Goal: Share content

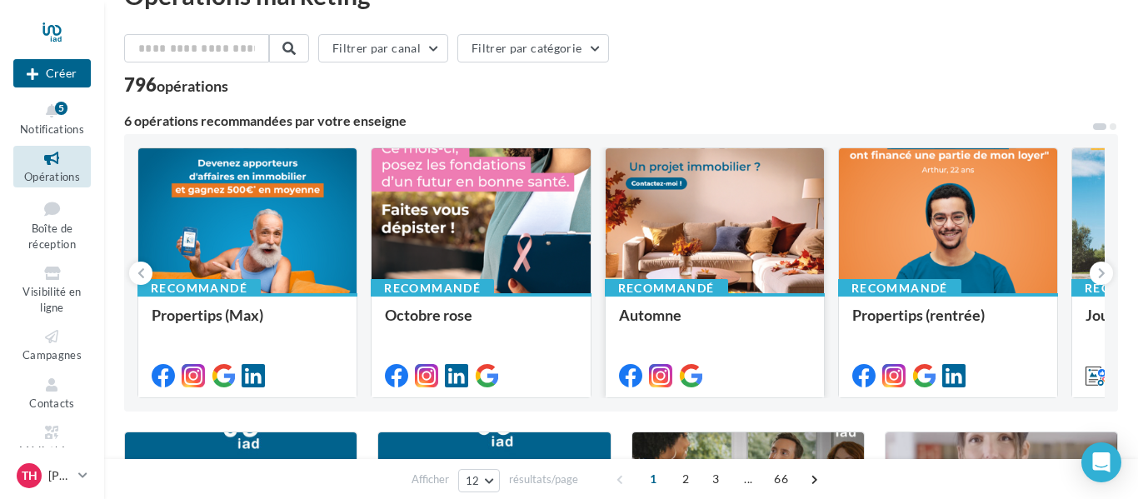
scroll to position [43, 0]
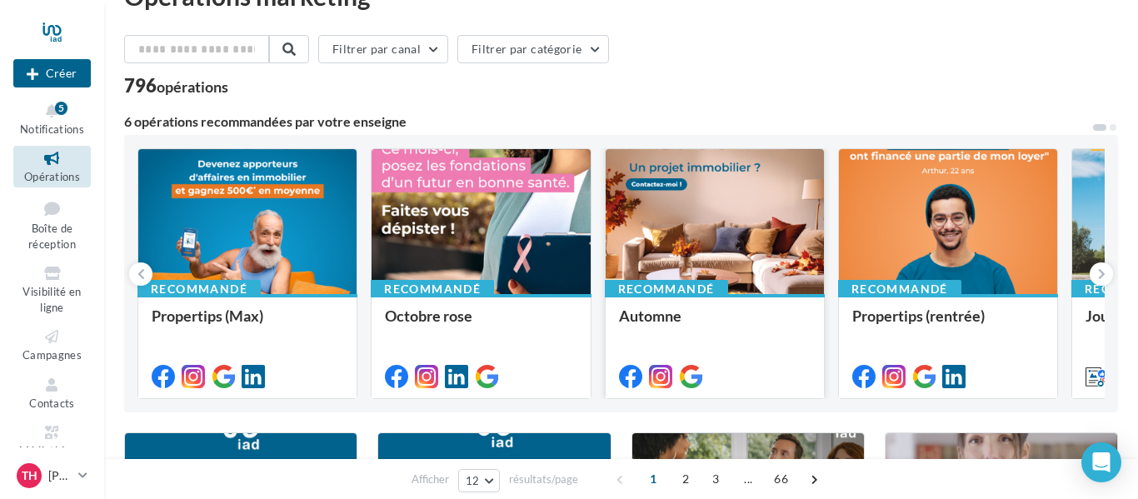
click at [733, 198] on div at bounding box center [715, 222] width 218 height 147
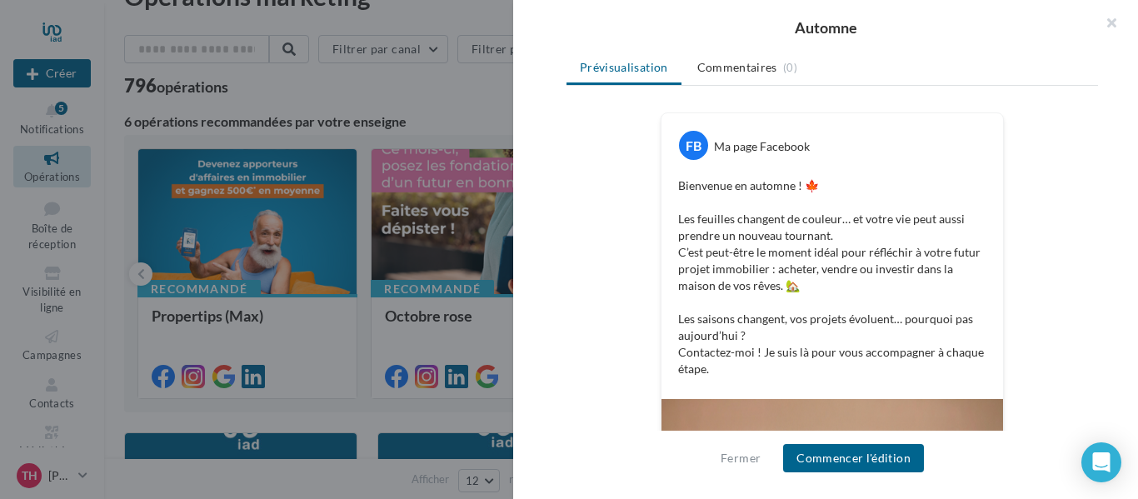
scroll to position [248, 0]
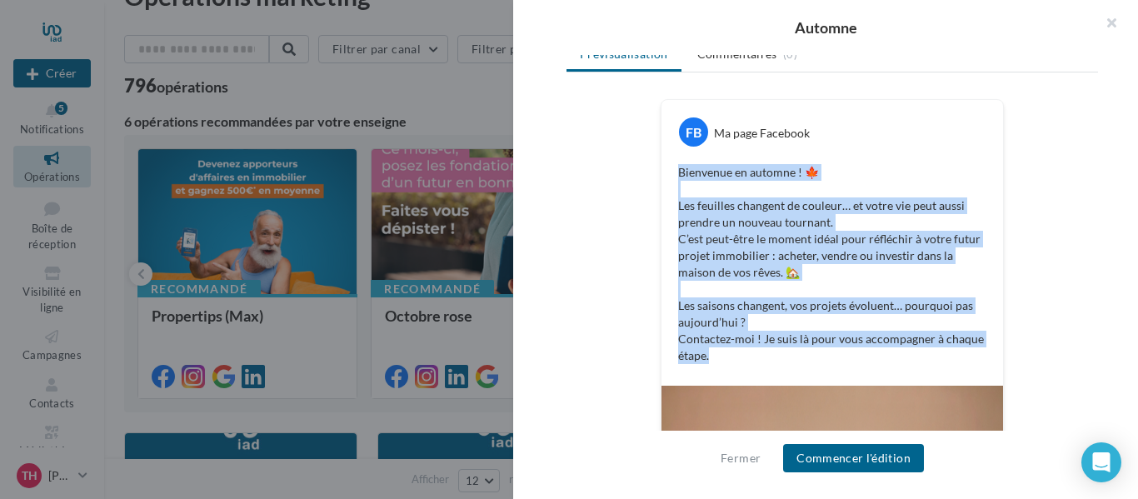
drag, startPoint x: 680, startPoint y: 174, endPoint x: 849, endPoint y: 357, distance: 248.9
click at [849, 357] on p "Bienvenue en automne ! 🍁 Les feuilles changent de couleur… et votre vie peut au…" at bounding box center [832, 264] width 308 height 200
copy p "Bienvenue en automne ! 🍁 Les feuilles changent de couleur… et votre vie peut au…"
click at [1104, 18] on button "button" at bounding box center [1105, 25] width 67 height 50
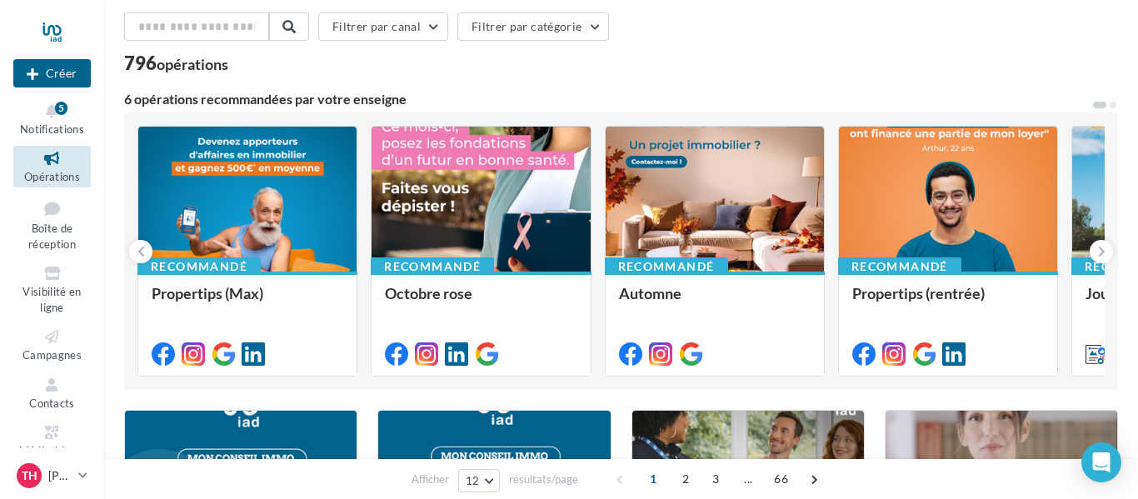
scroll to position [69, 0]
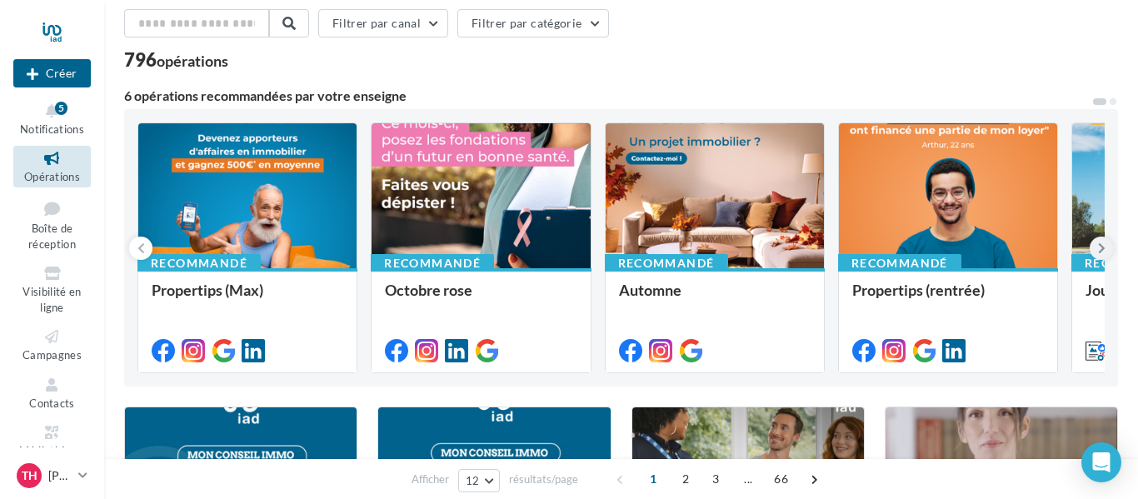
click at [1103, 248] on icon at bounding box center [1102, 248] width 8 height 17
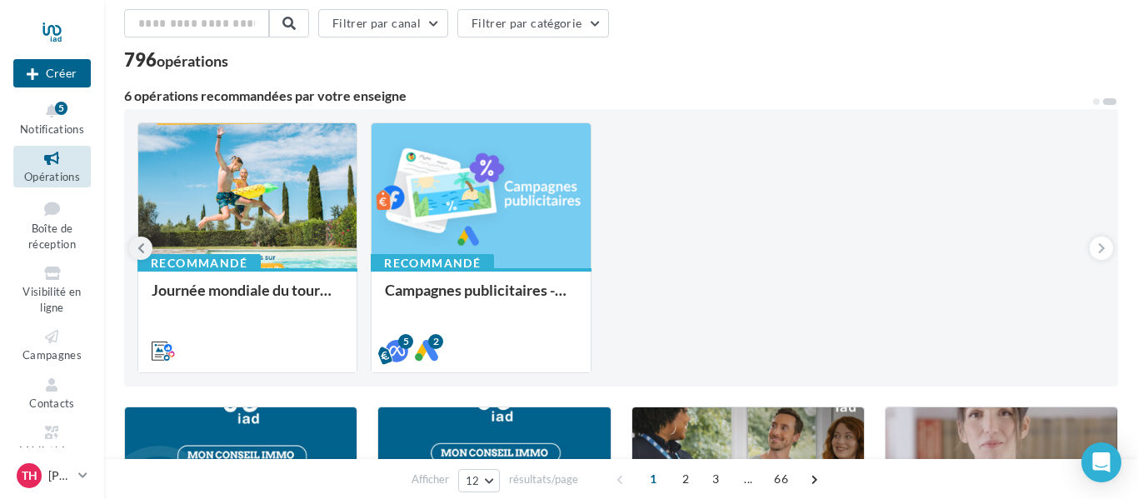
click at [134, 251] on button at bounding box center [140, 248] width 23 height 23
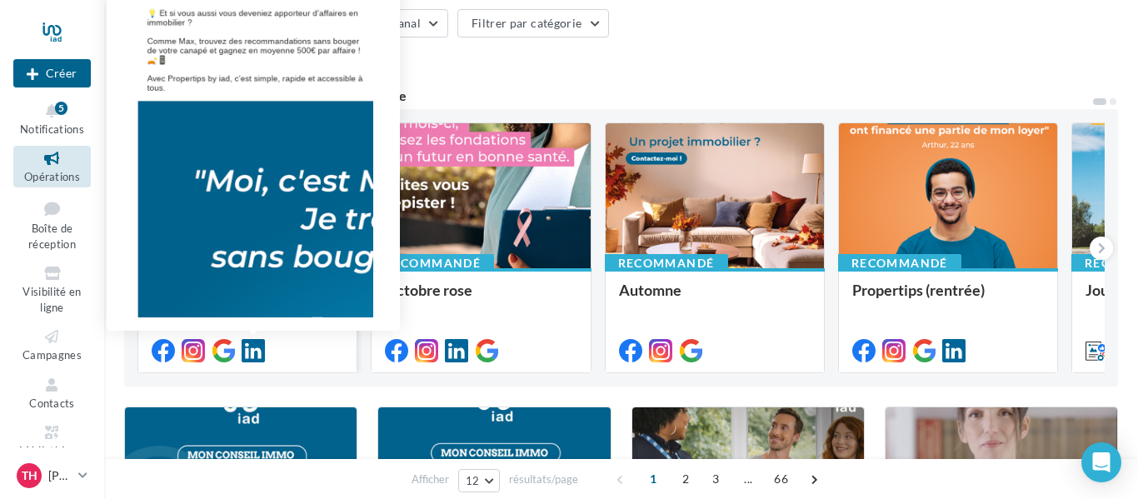
click at [249, 353] on icon at bounding box center [253, 350] width 23 height 23
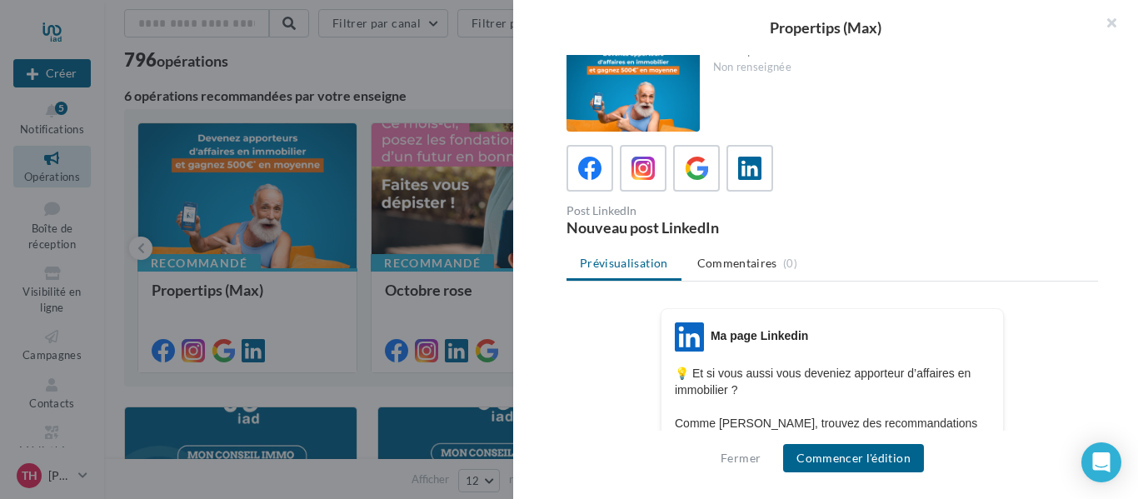
scroll to position [176, 0]
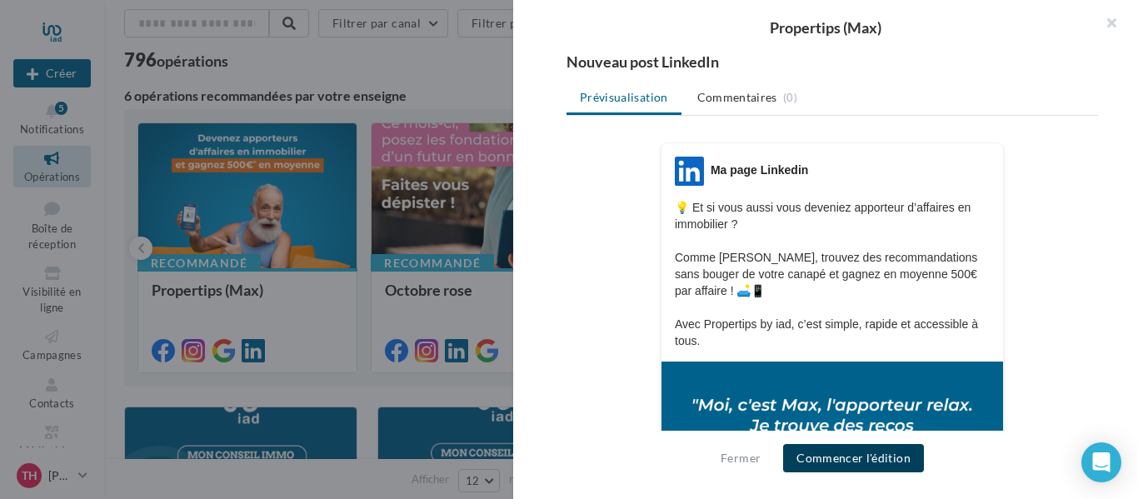
click at [868, 455] on button "Commencer l'édition" at bounding box center [853, 458] width 141 height 28
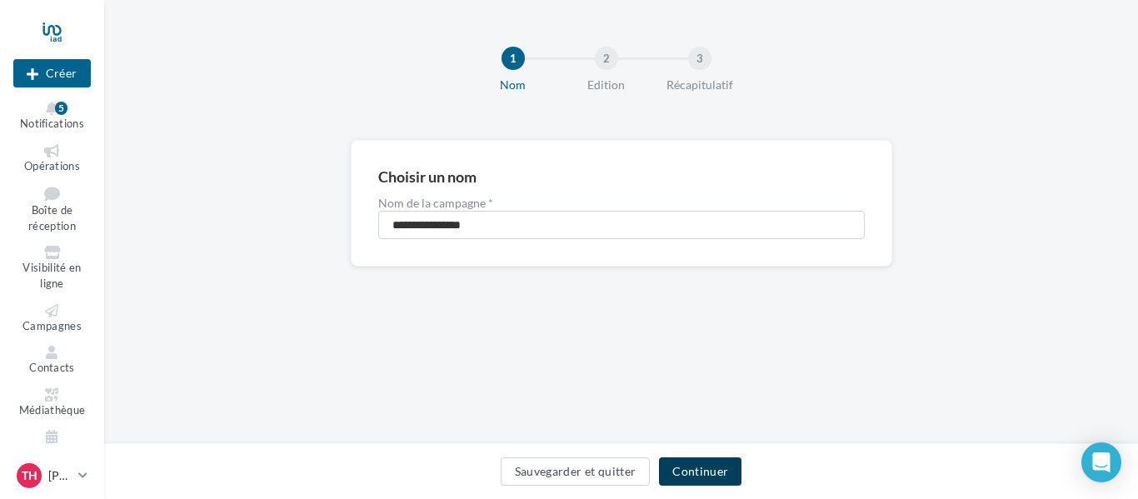
click at [689, 483] on button "Continuer" at bounding box center [700, 472] width 83 height 28
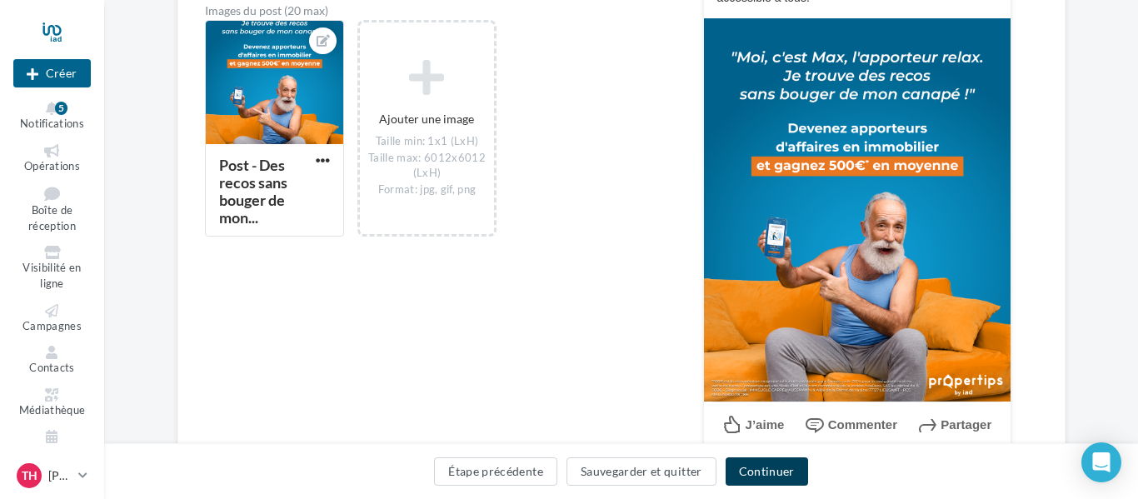
click at [768, 472] on button "Continuer" at bounding box center [767, 472] width 83 height 28
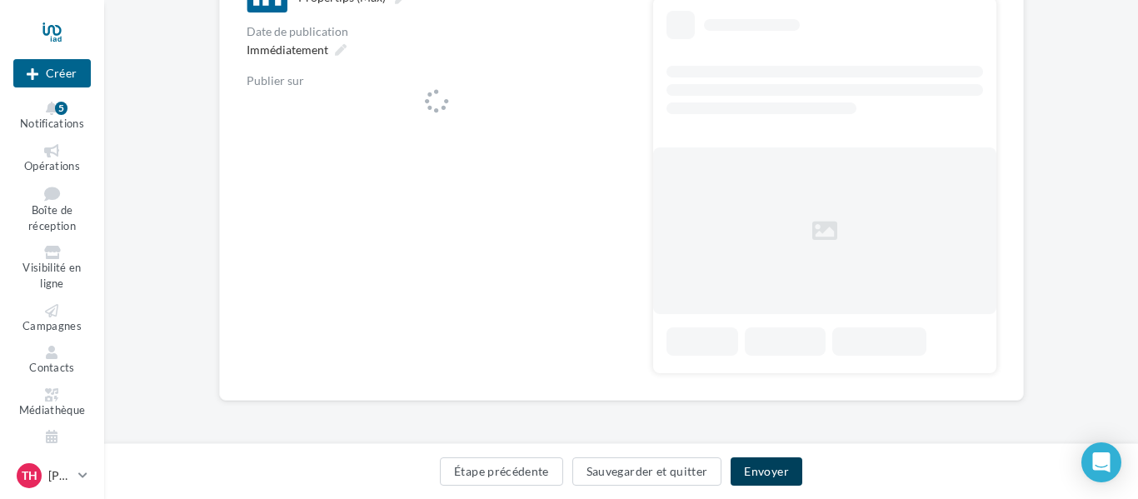
scroll to position [225, 0]
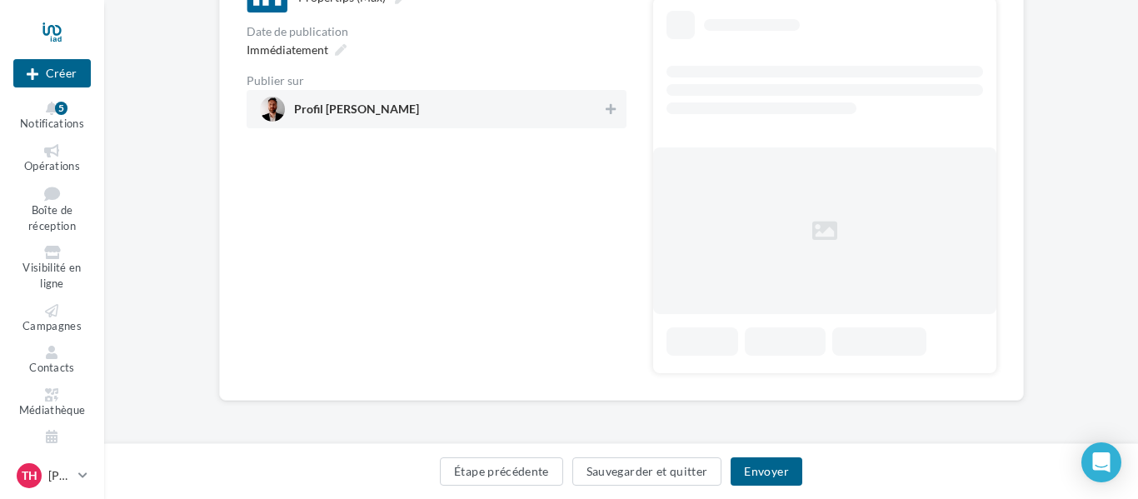
click at [510, 107] on div "**********" at bounding box center [621, 114] width 1034 height 679
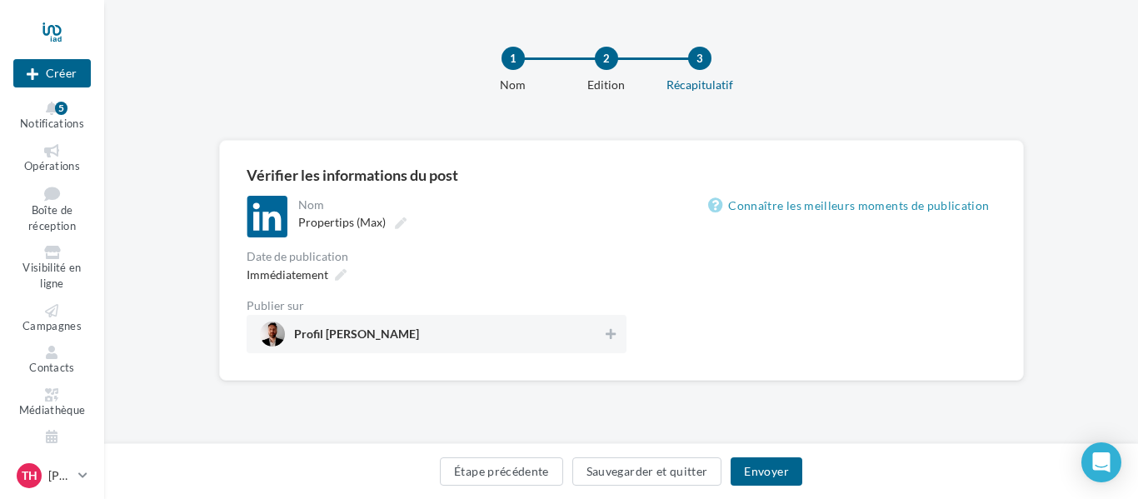
scroll to position [0, 0]
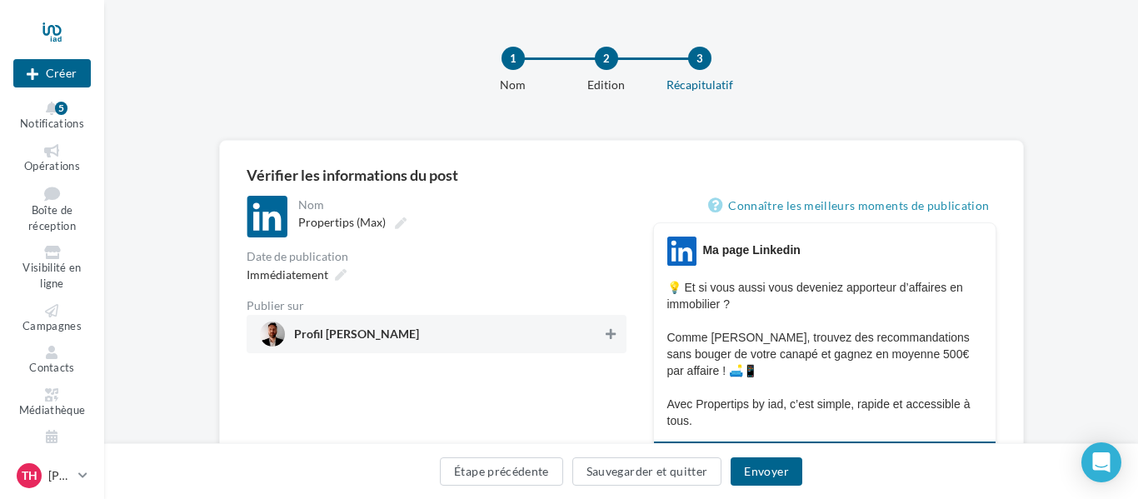
click at [613, 339] on icon at bounding box center [611, 334] width 10 height 12
click at [768, 480] on button "Envoyer" at bounding box center [766, 472] width 71 height 28
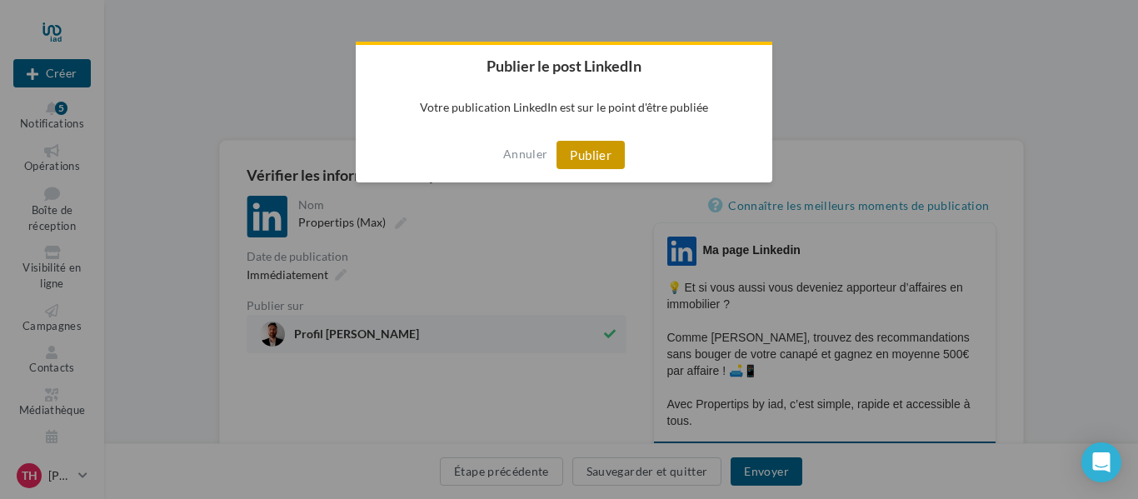
click at [589, 156] on button "Publier" at bounding box center [591, 155] width 68 height 28
